Goal: Task Accomplishment & Management: Manage account settings

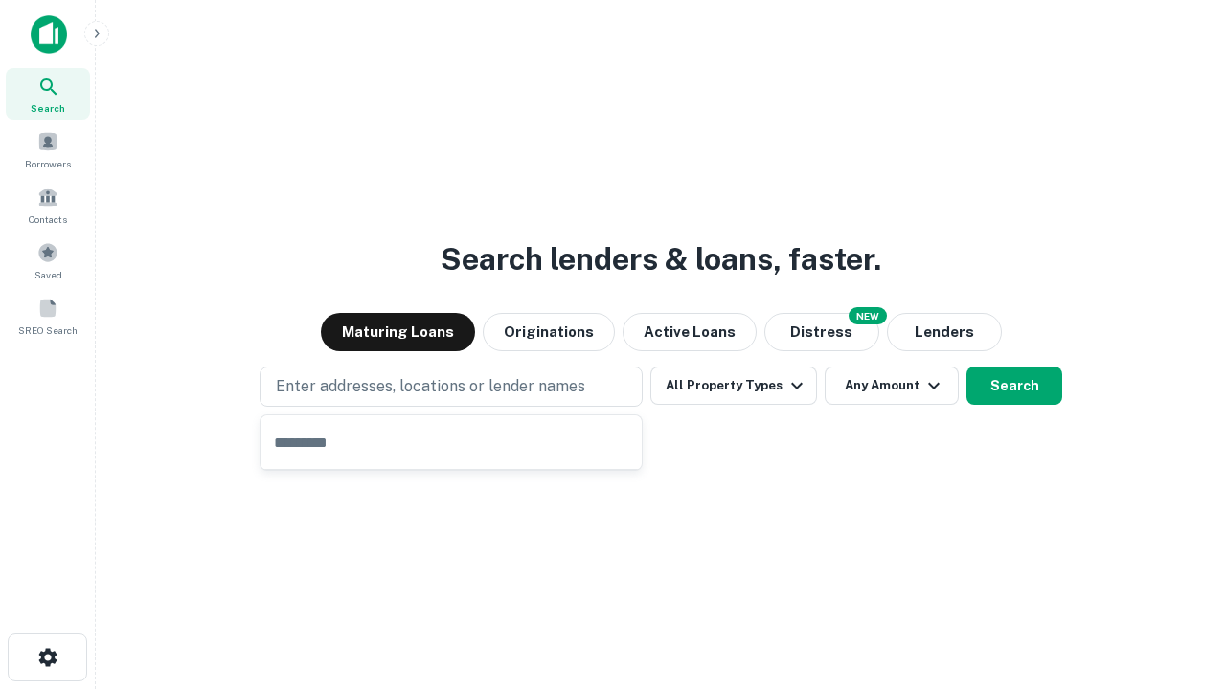
type input "**********"
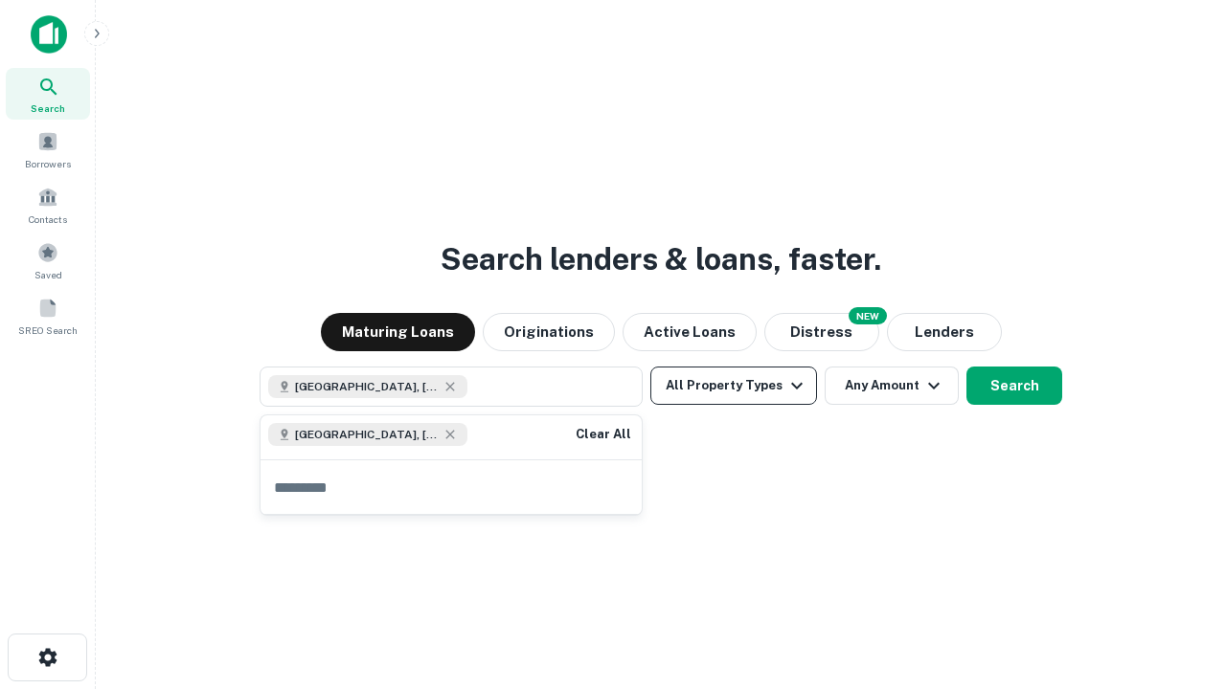
click at [733, 386] on button "All Property Types" at bounding box center [733, 386] width 167 height 38
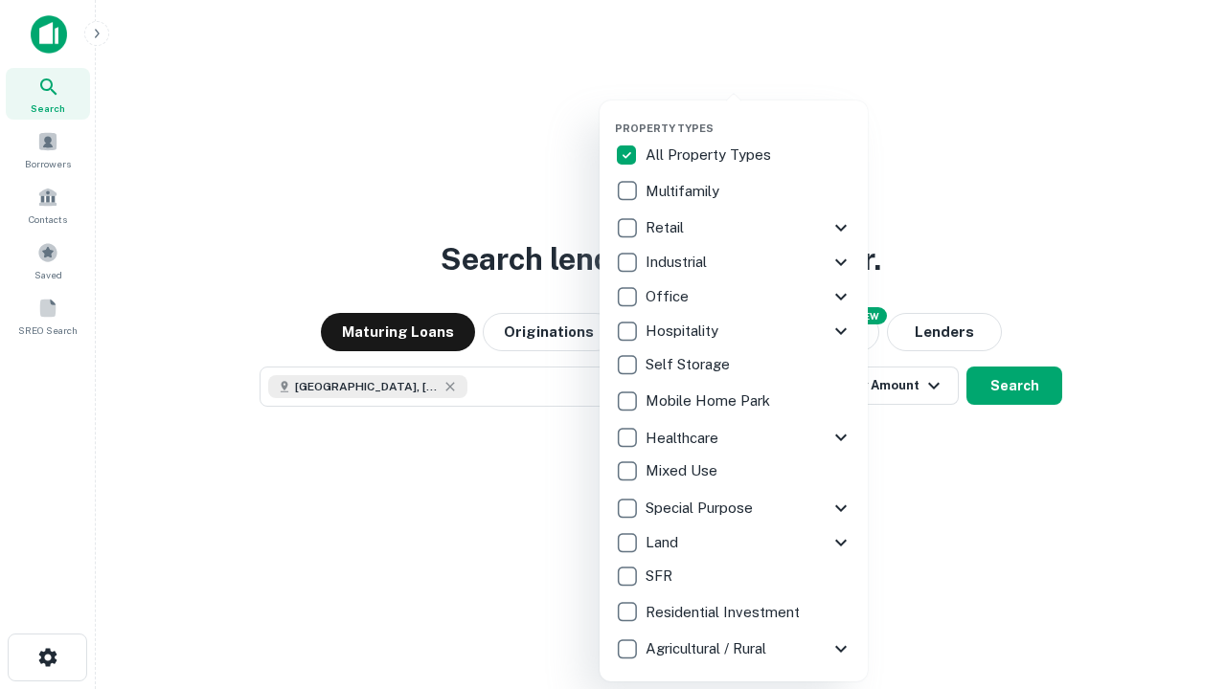
click at [749, 116] on button "button" at bounding box center [749, 116] width 268 height 1
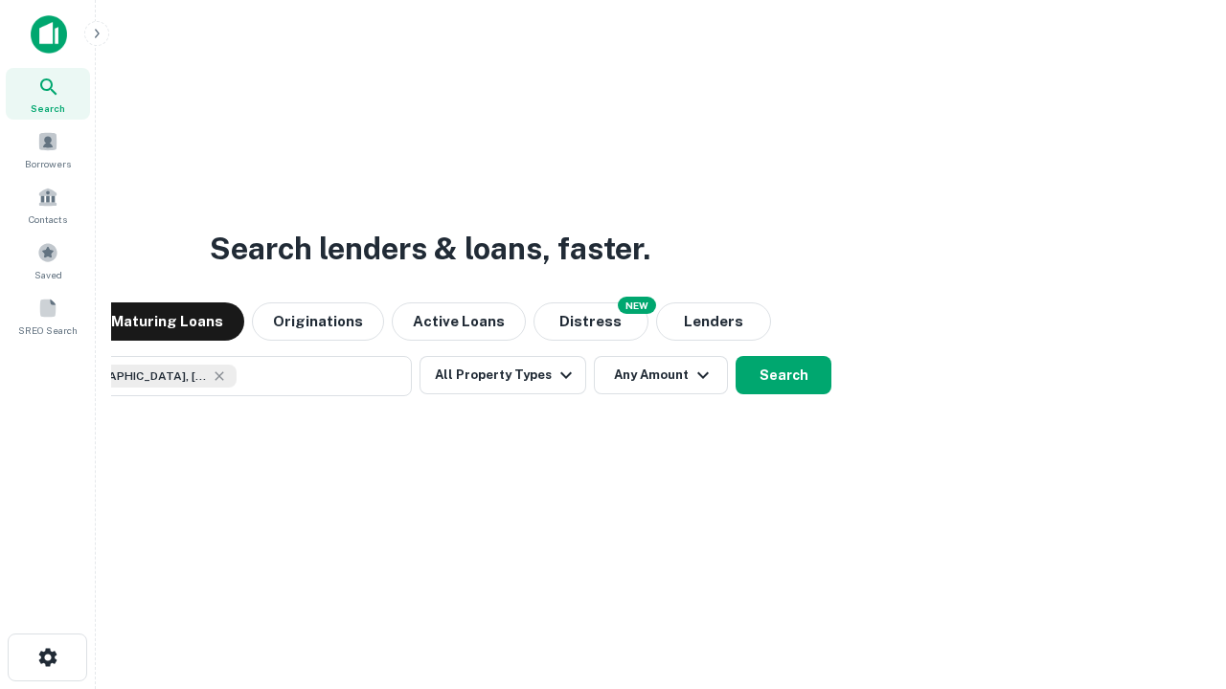
scroll to position [31, 0]
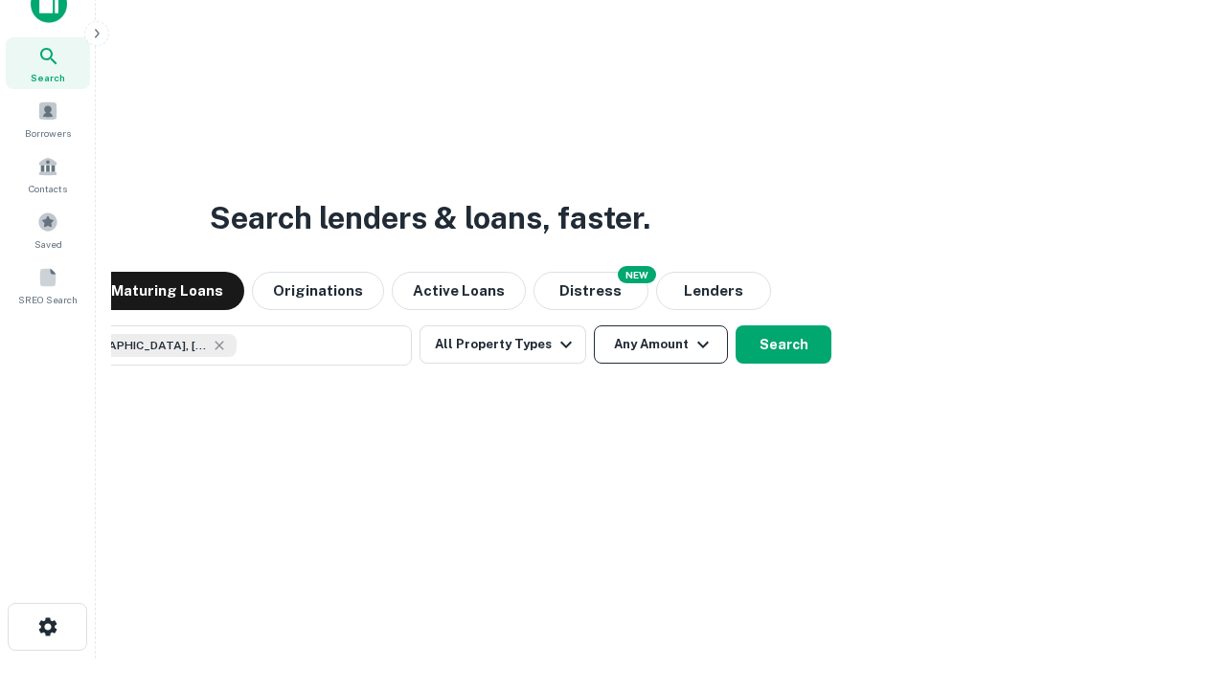
click at [594, 326] on button "Any Amount" at bounding box center [661, 345] width 134 height 38
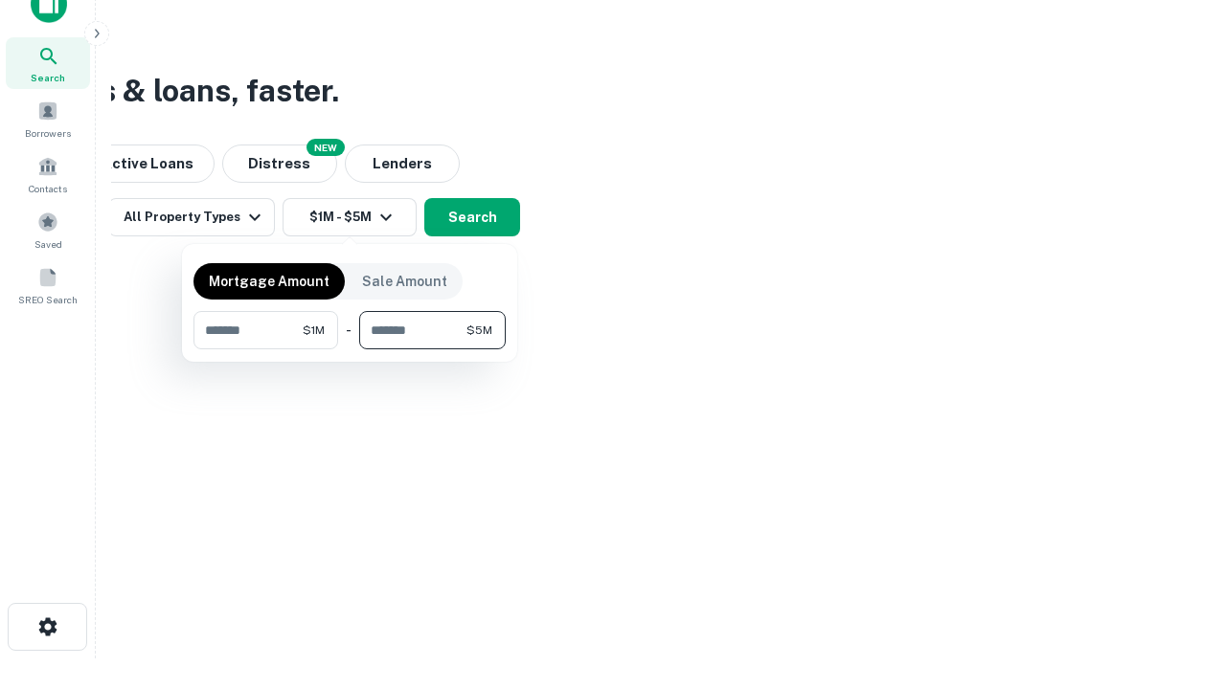
type input "*******"
click at [350, 350] on button "button" at bounding box center [349, 350] width 312 height 1
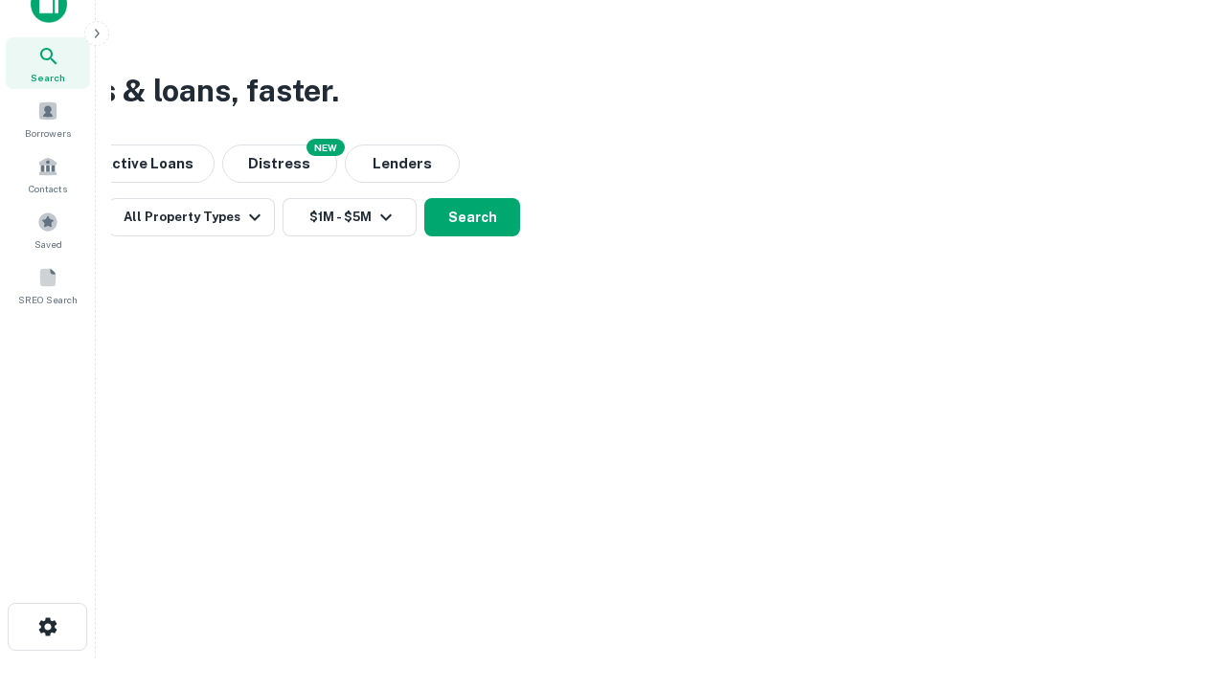
scroll to position [31, 0]
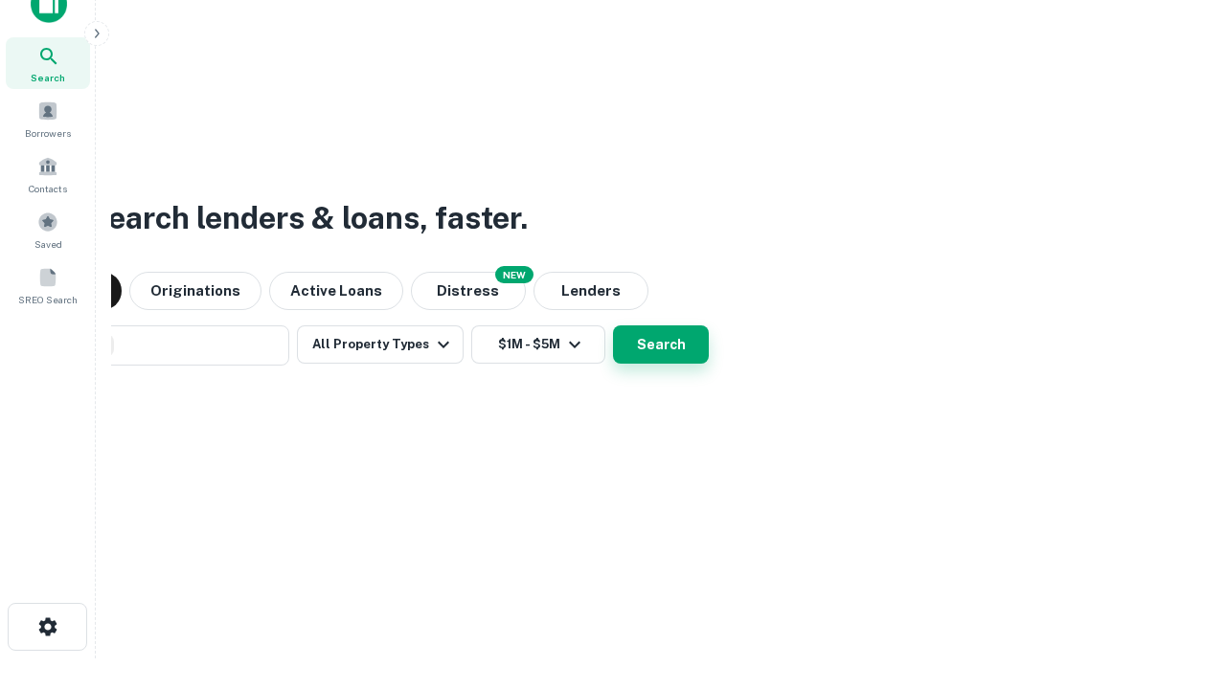
click at [613, 326] on button "Search" at bounding box center [661, 345] width 96 height 38
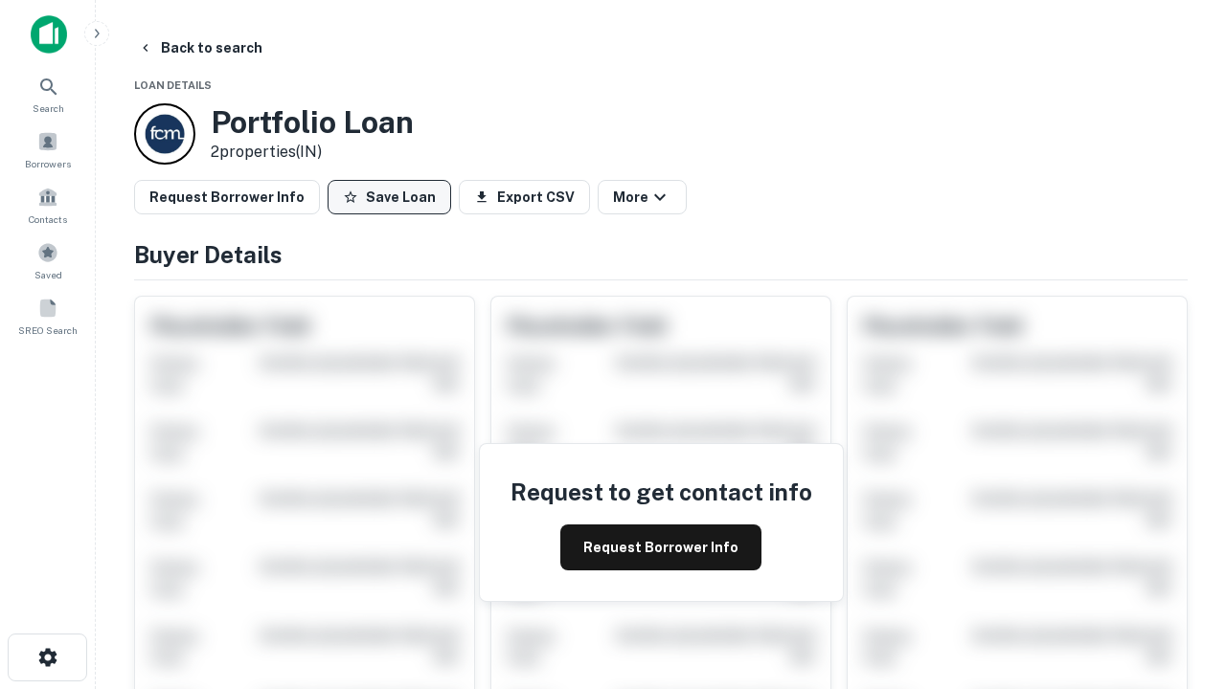
click at [389, 197] on button "Save Loan" at bounding box center [389, 197] width 124 height 34
click at [394, 197] on button "Loan Saved" at bounding box center [393, 197] width 132 height 34
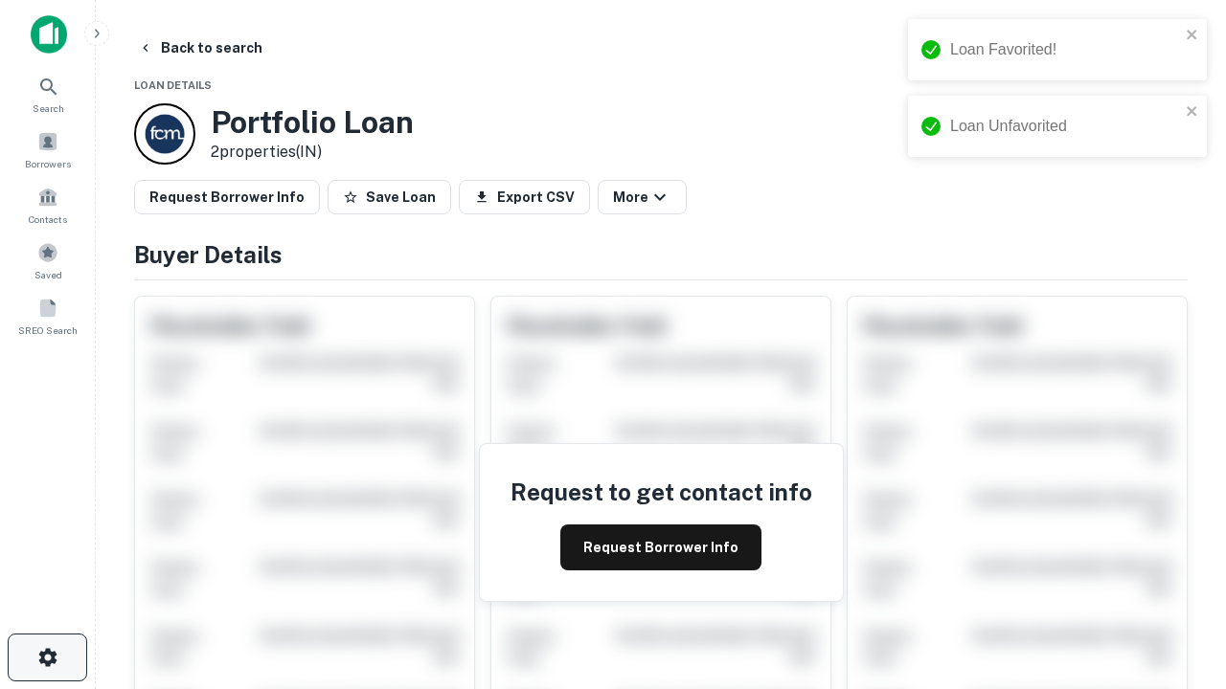
click at [47, 658] on icon "button" at bounding box center [47, 657] width 23 height 23
